Goal: Download file/media

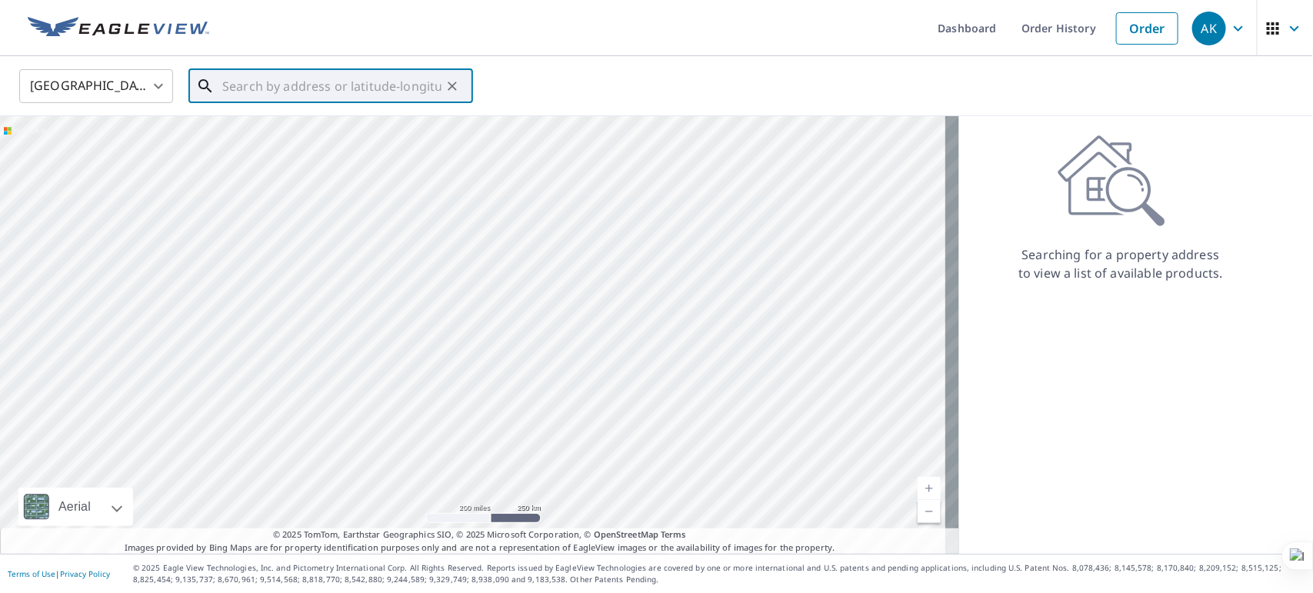
click at [336, 81] on input "text" at bounding box center [331, 86] width 219 height 43
paste input "[STREET_ADDRESS]"
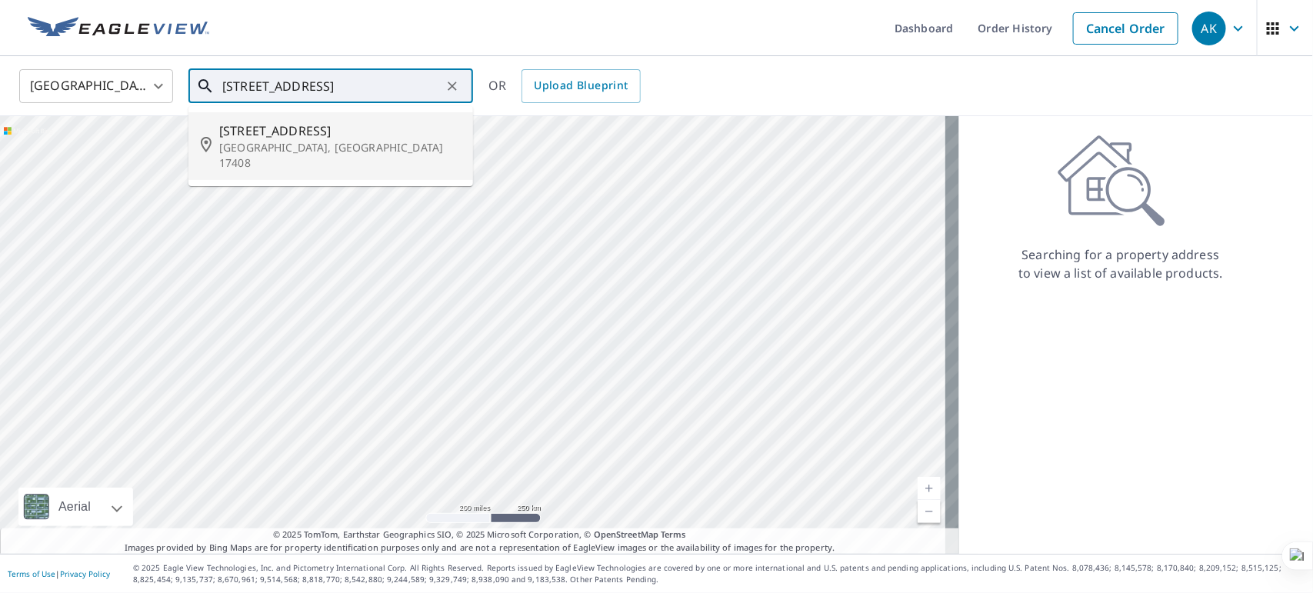
click at [331, 135] on span "[STREET_ADDRESS]" at bounding box center [340, 131] width 242 height 18
type input "[STREET_ADDRESS]"
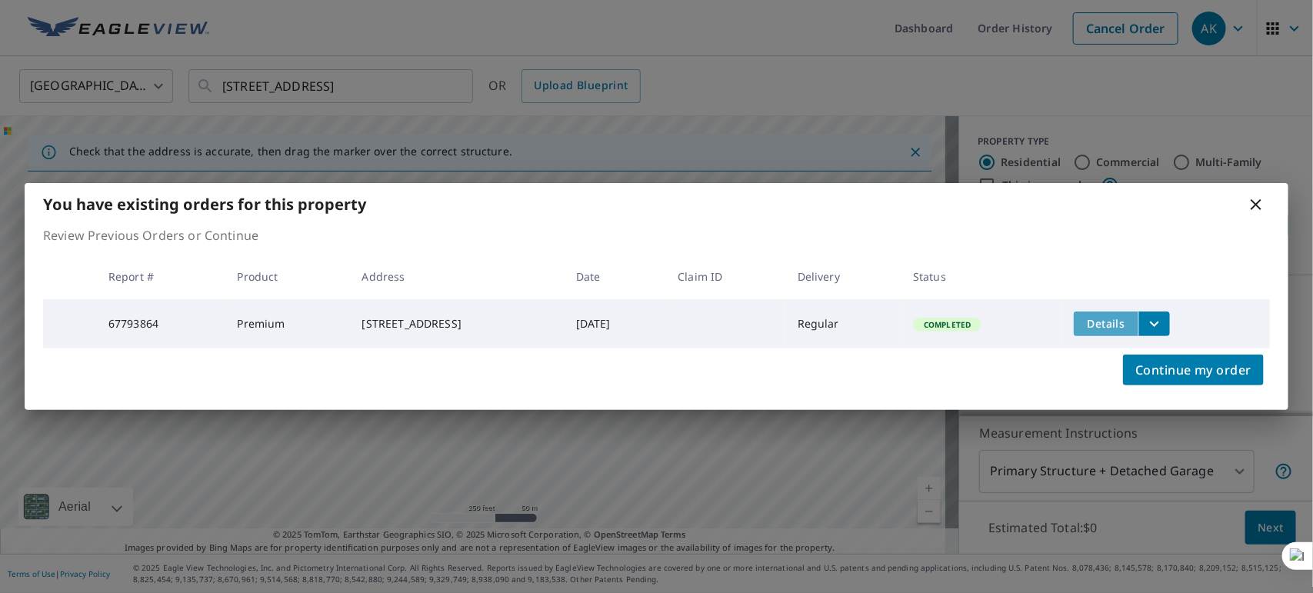
click at [1115, 317] on span "Details" at bounding box center [1106, 323] width 46 height 15
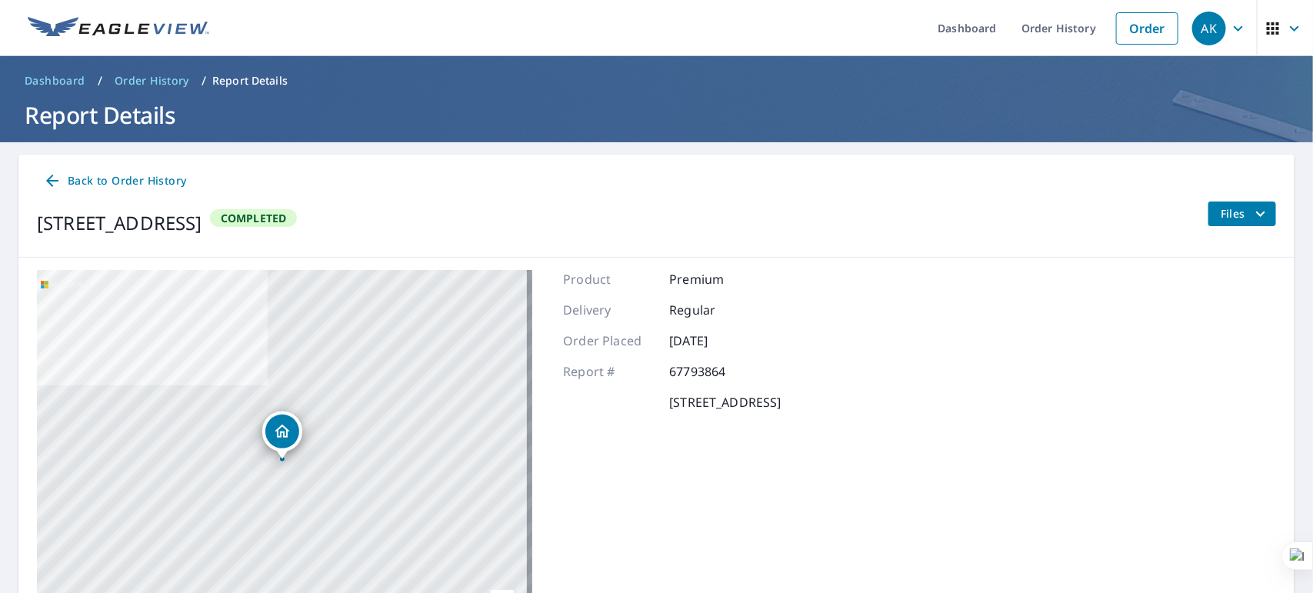
click at [1228, 206] on span "Files" at bounding box center [1245, 214] width 49 height 18
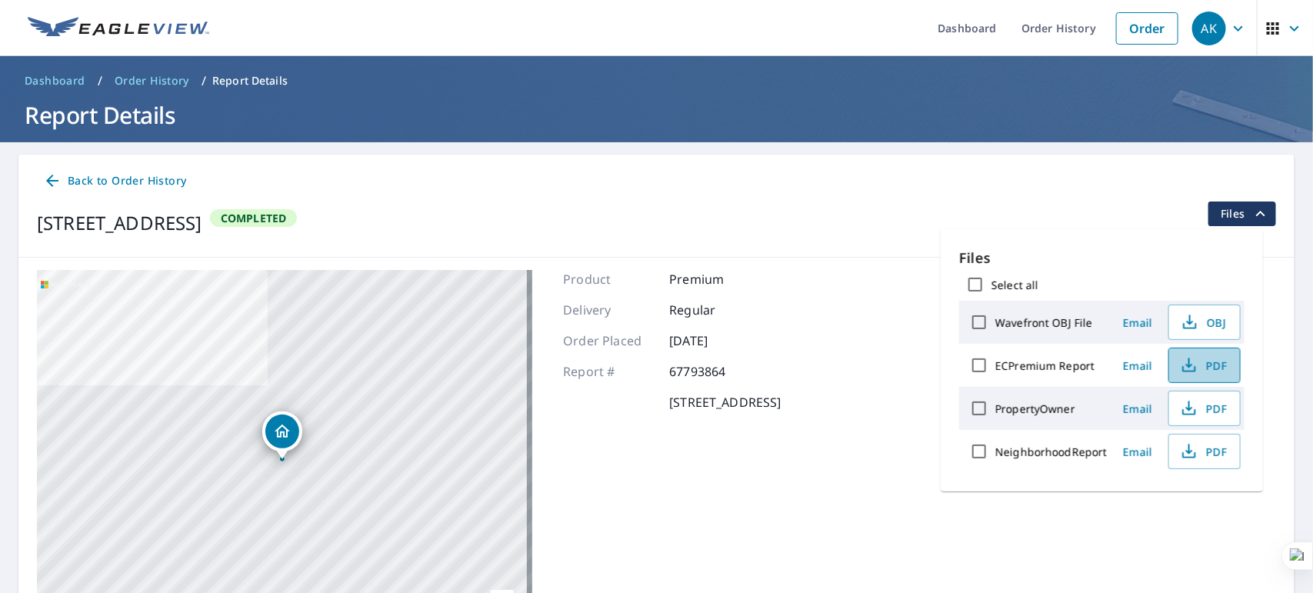
click at [1195, 365] on icon "button" at bounding box center [1189, 365] width 18 height 18
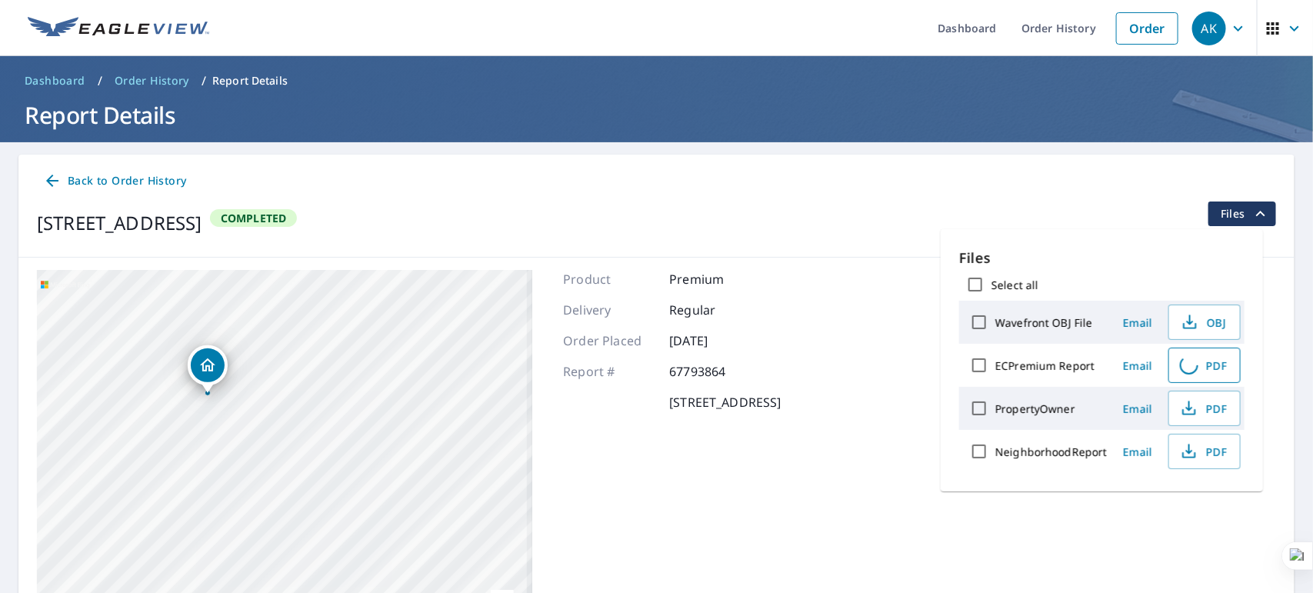
drag, startPoint x: 291, startPoint y: 442, endPoint x: 405, endPoint y: 459, distance: 115.9
click at [405, 459] on div "[STREET_ADDRESS]" at bounding box center [284, 462] width 495 height 385
drag, startPoint x: 313, startPoint y: 425, endPoint x: 405, endPoint y: 487, distance: 110.3
click at [405, 487] on div "[STREET_ADDRESS]" at bounding box center [284, 462] width 495 height 385
